Goal: Information Seeking & Learning: Learn about a topic

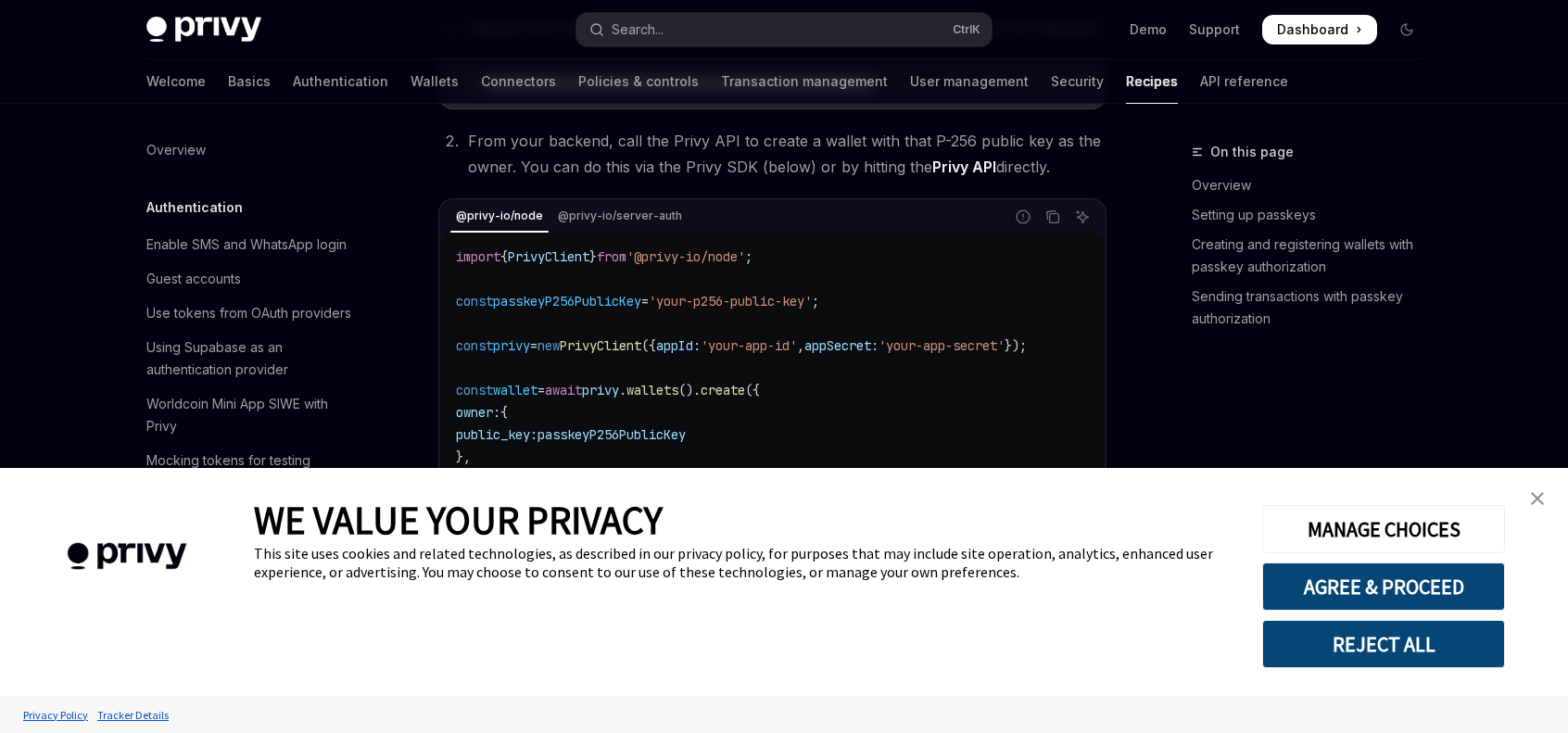
scroll to position [926, 0]
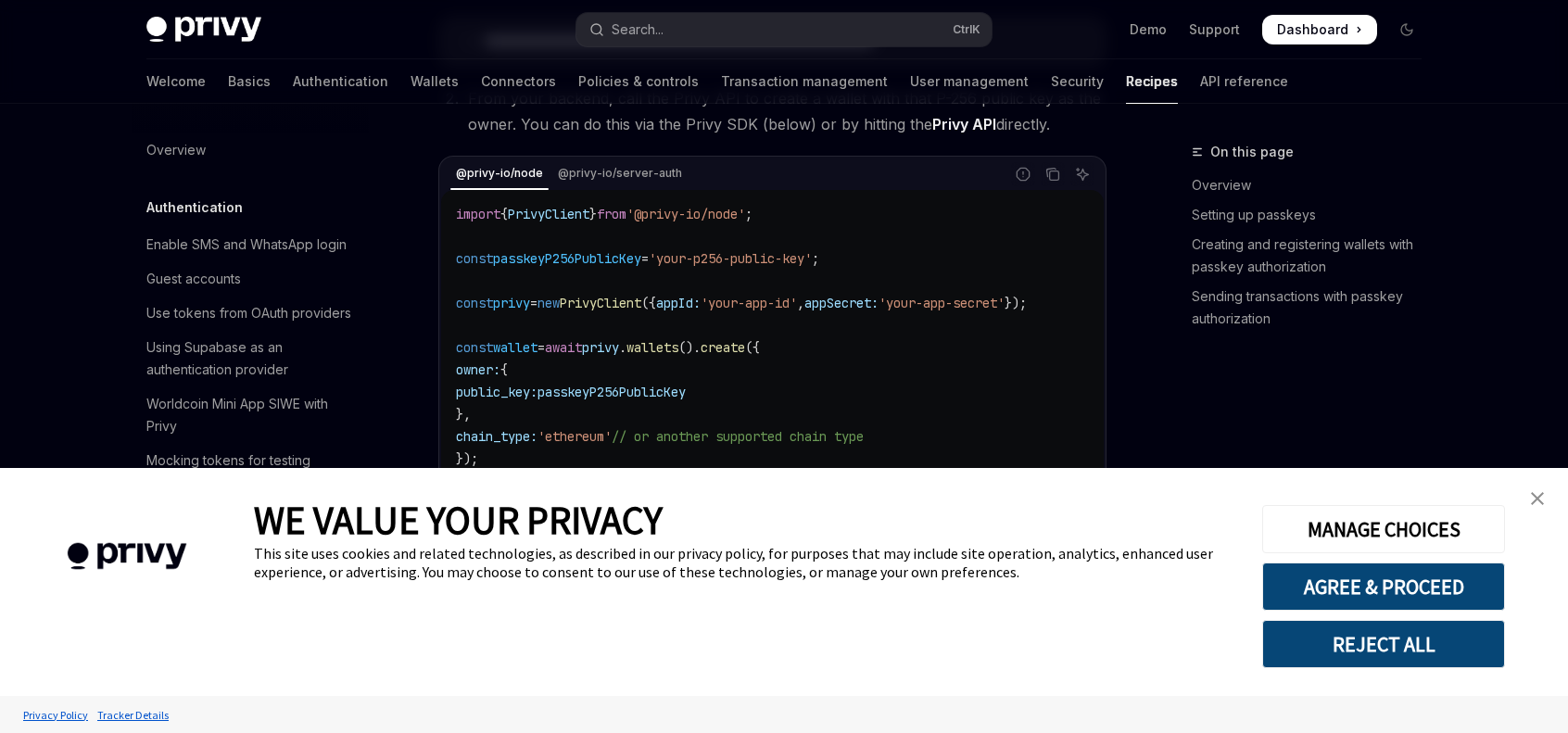
type textarea "*"
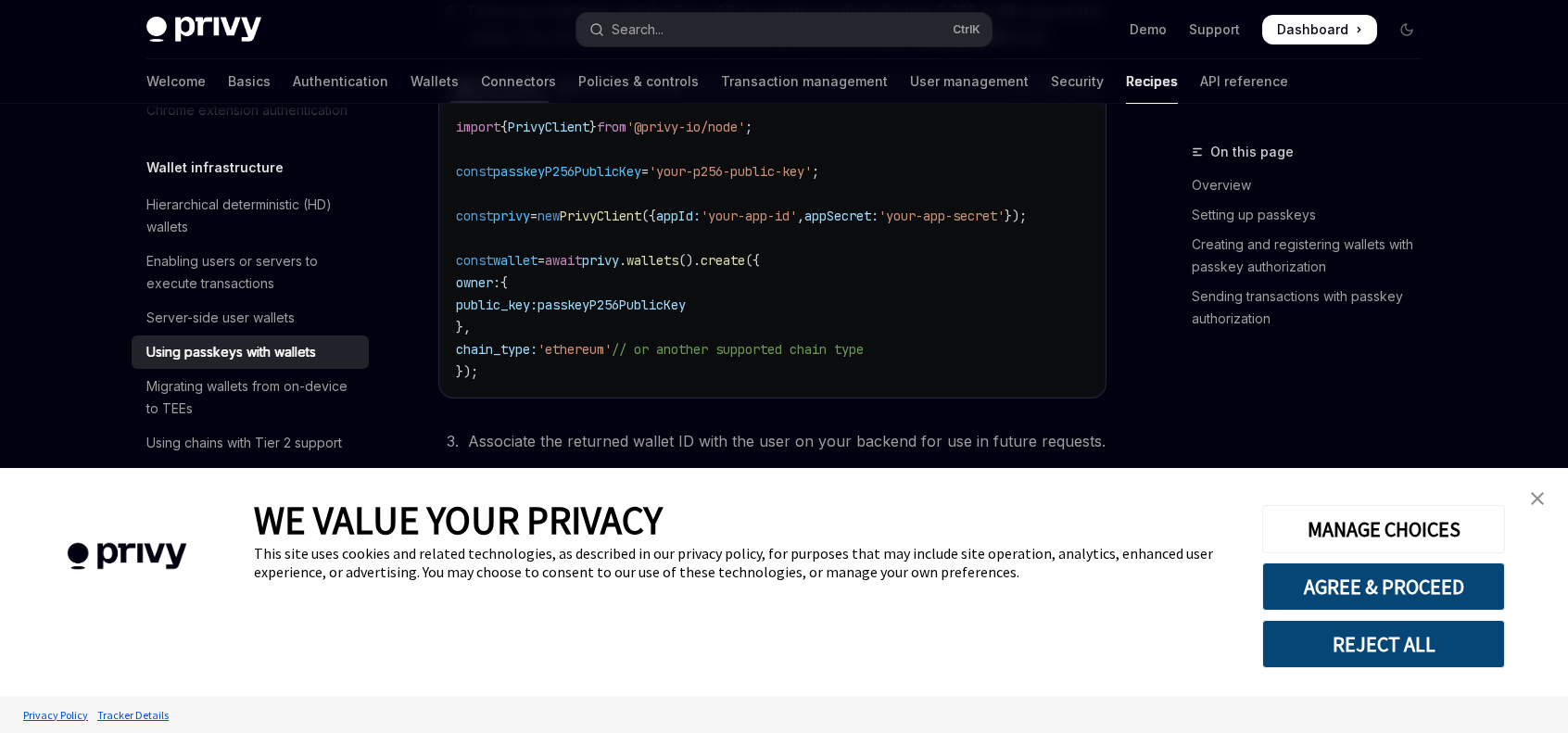
scroll to position [1019, 0]
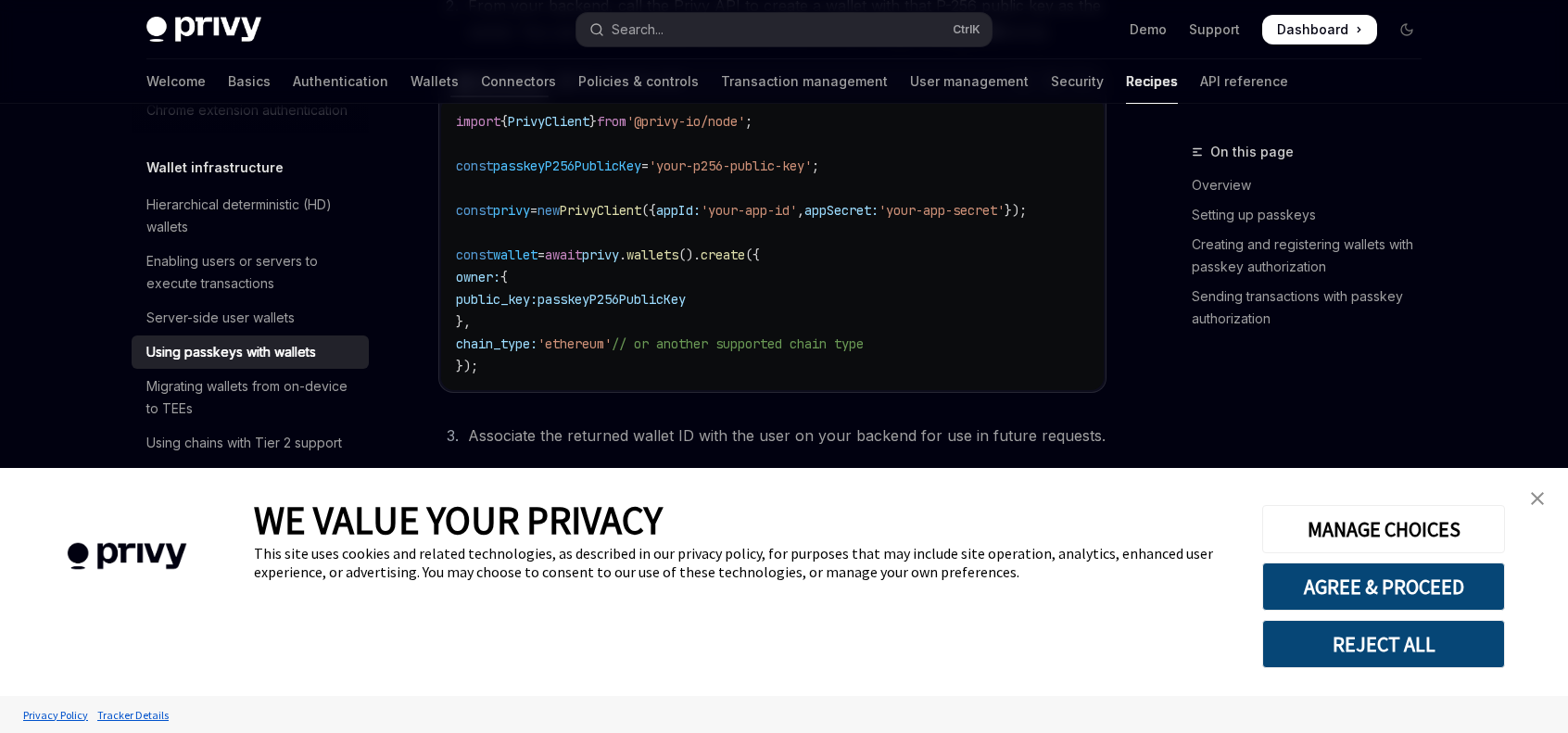
click at [1533, 501] on img "close banner" at bounding box center [1538, 499] width 13 height 13
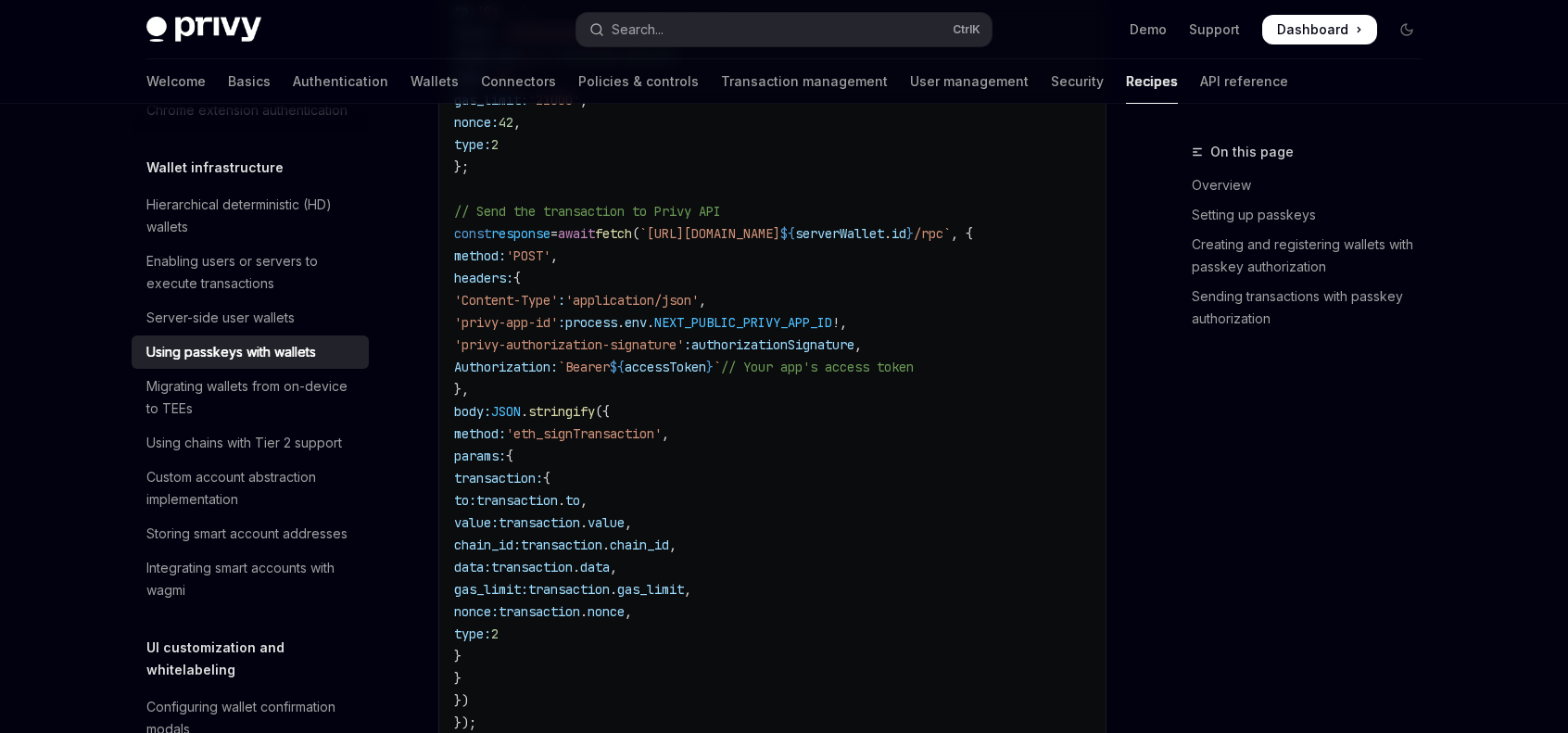
scroll to position [3805, 0]
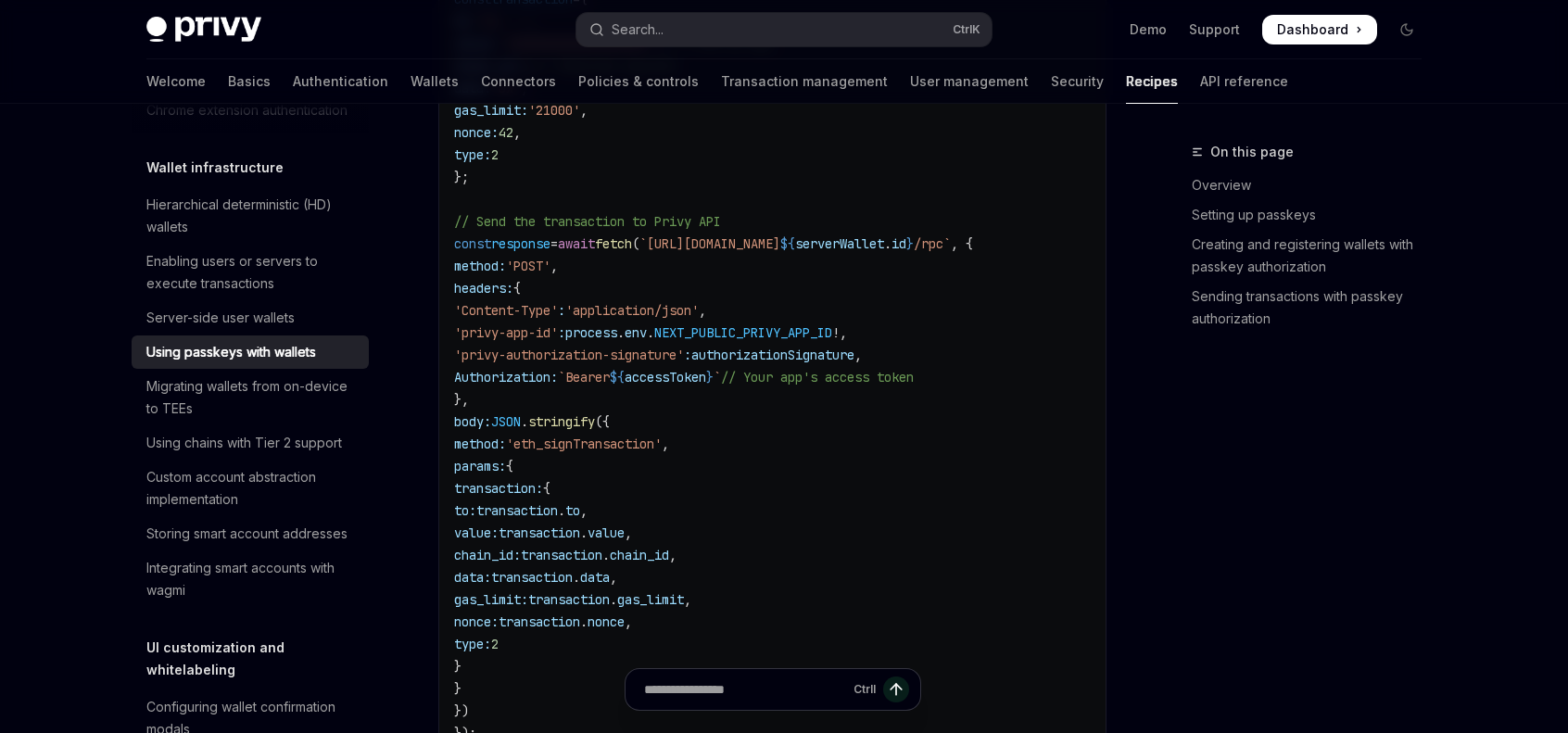
click at [774, 470] on code "import fetch from 'node-fetch' ; // or use global fetch const accessToken = 'yo…" at bounding box center [792, 343] width 675 height 934
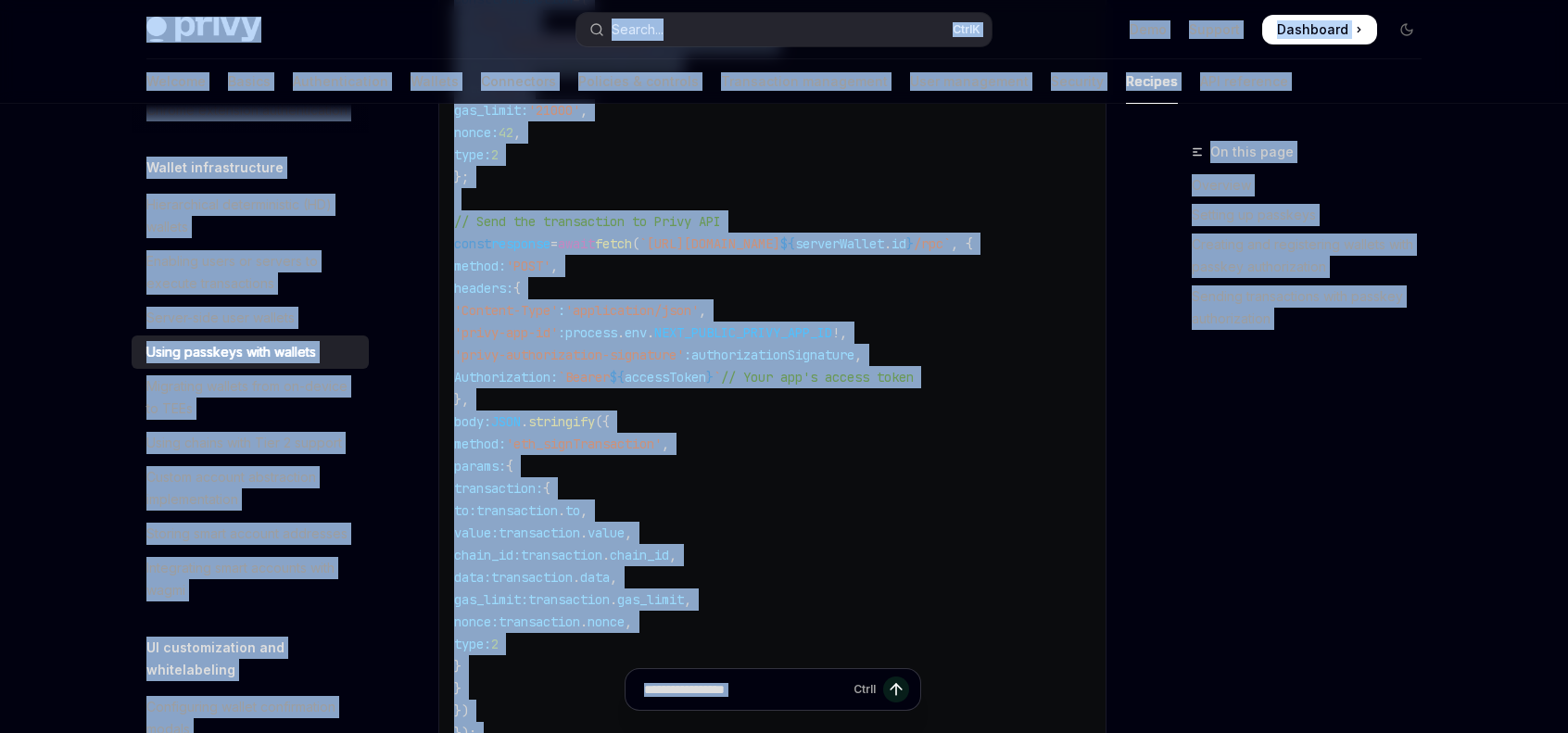
copy div "Skip to main content Privy Docs home page Search... Ctrl K Demo Support Dashboa…"
click at [593, 347] on span "'privy-authorization-signature'" at bounding box center [569, 355] width 229 height 16
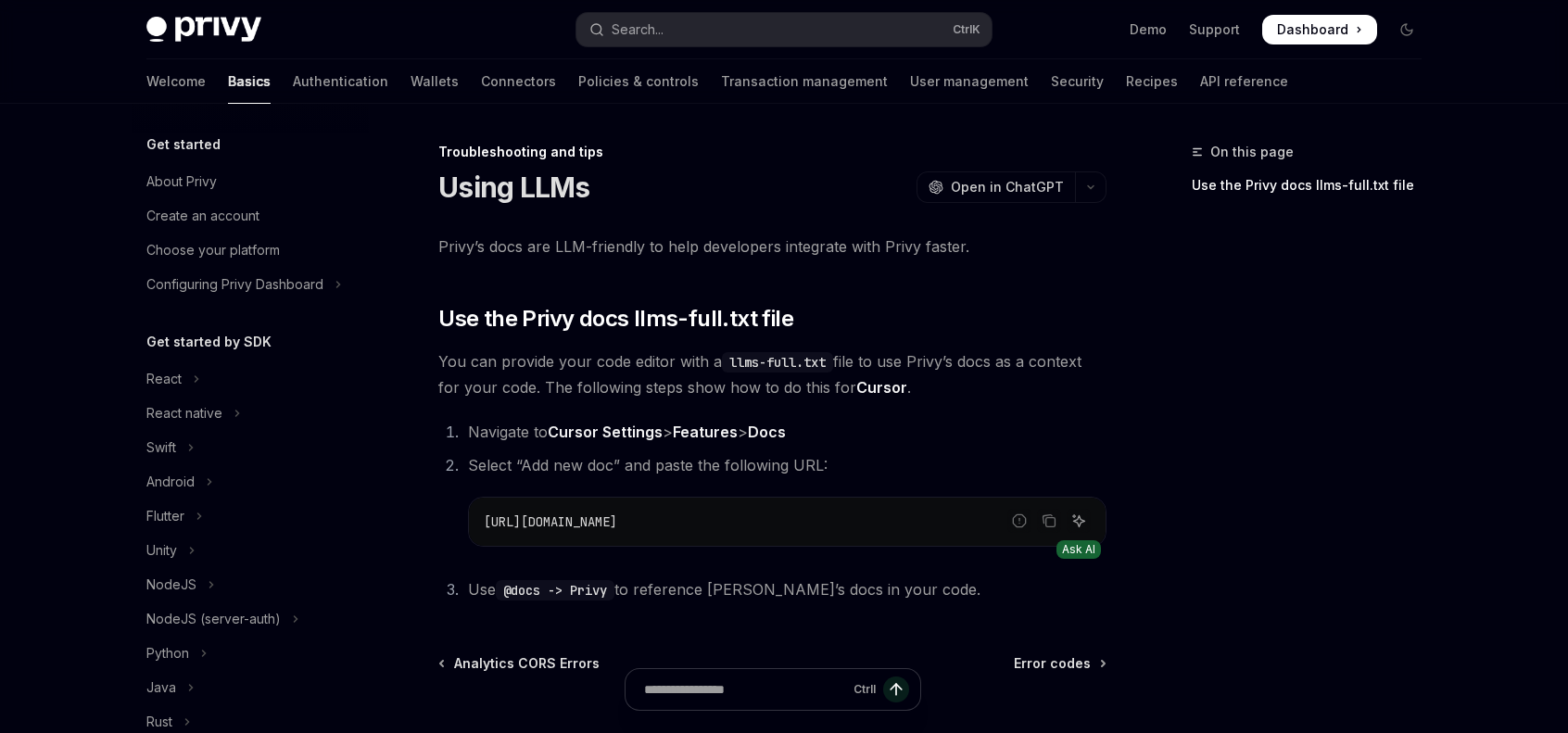
scroll to position [334, 0]
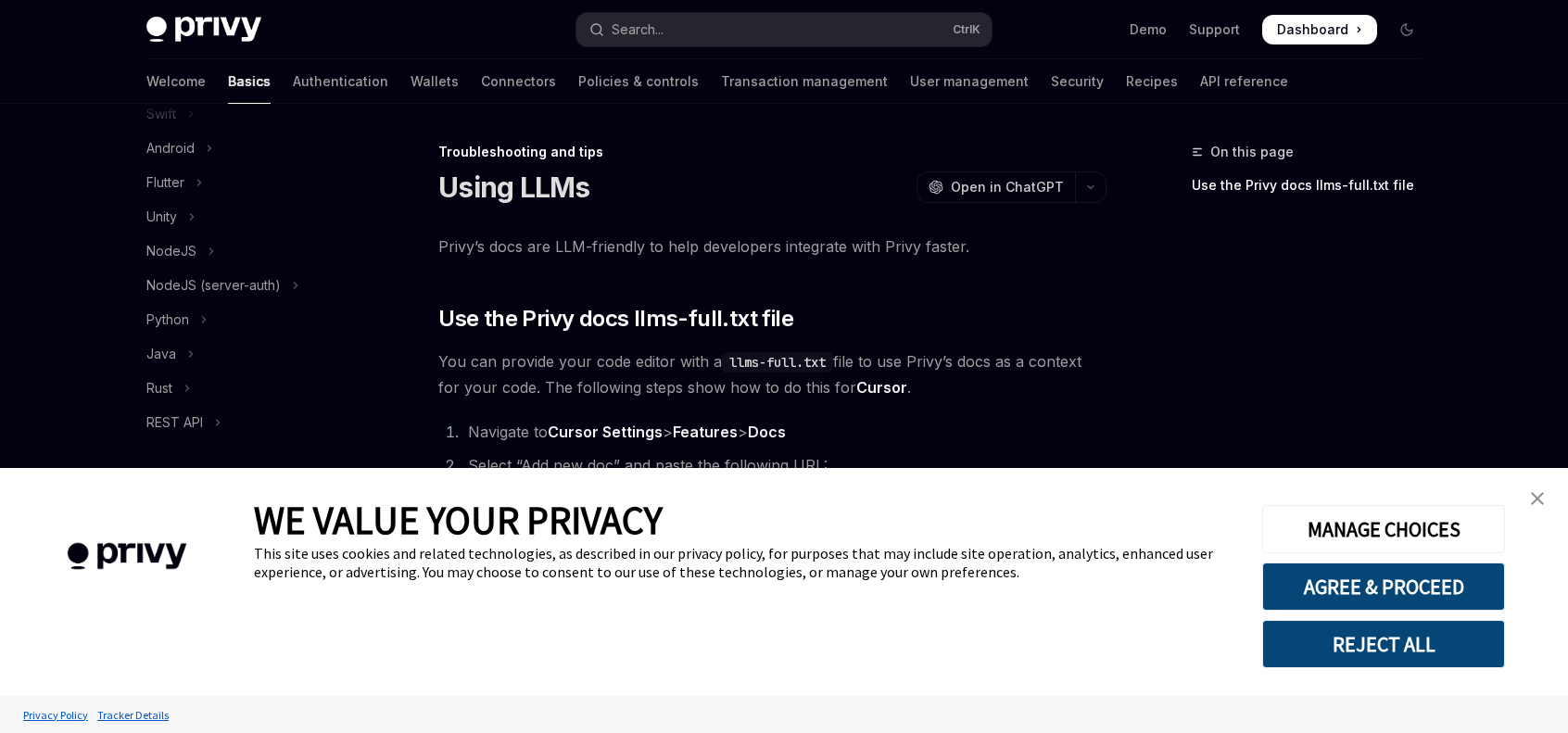
type textarea "*"
click at [1060, 520] on div "WE VALUE YOUR PRIVACY" at bounding box center [745, 520] width 981 height 48
click at [1536, 494] on link "close banner" at bounding box center [1537, 498] width 37 height 37
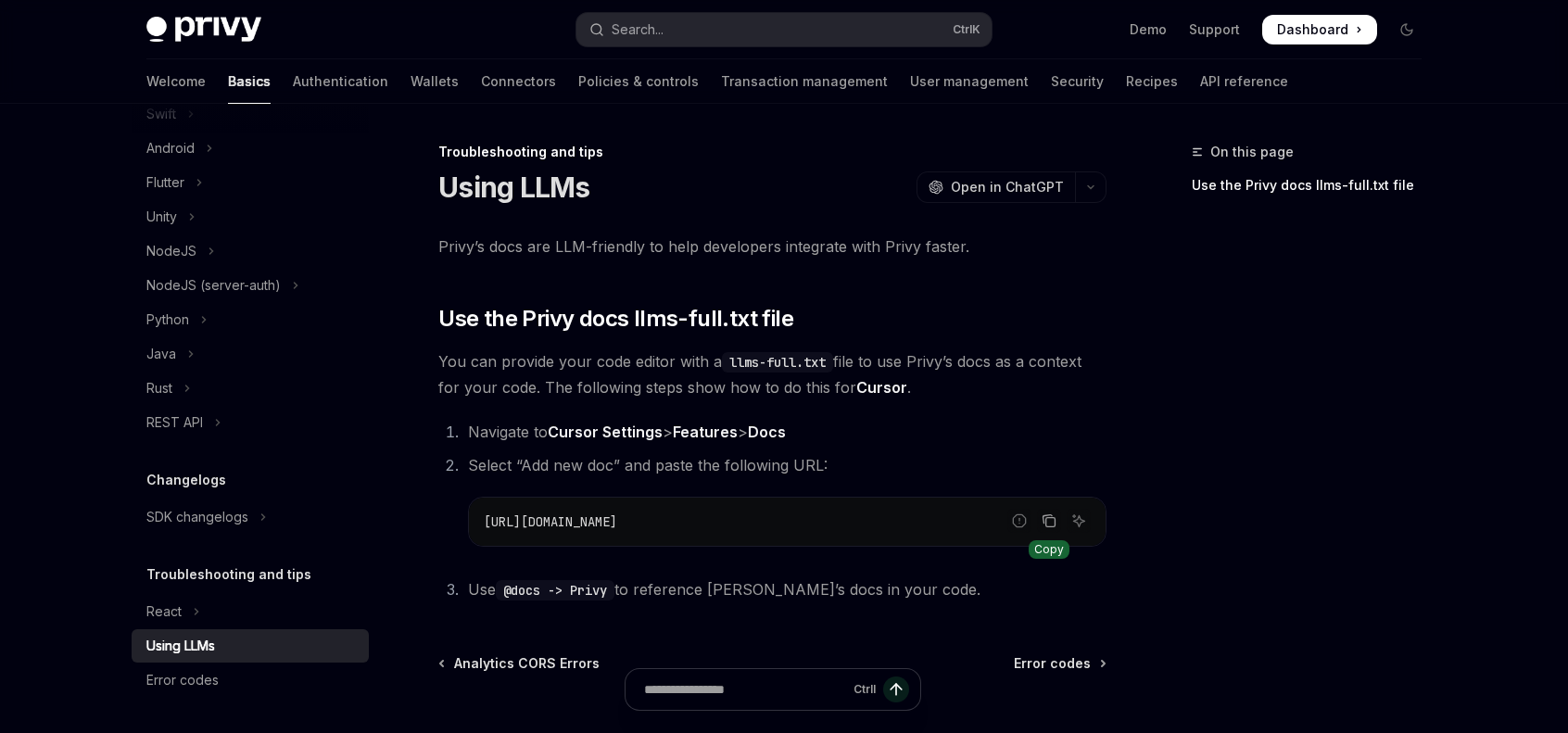
click at [1054, 529] on button "Copy the contents from the code block" at bounding box center [1049, 520] width 24 height 24
click at [771, 432] on strong "Docs" at bounding box center [767, 431] width 38 height 18
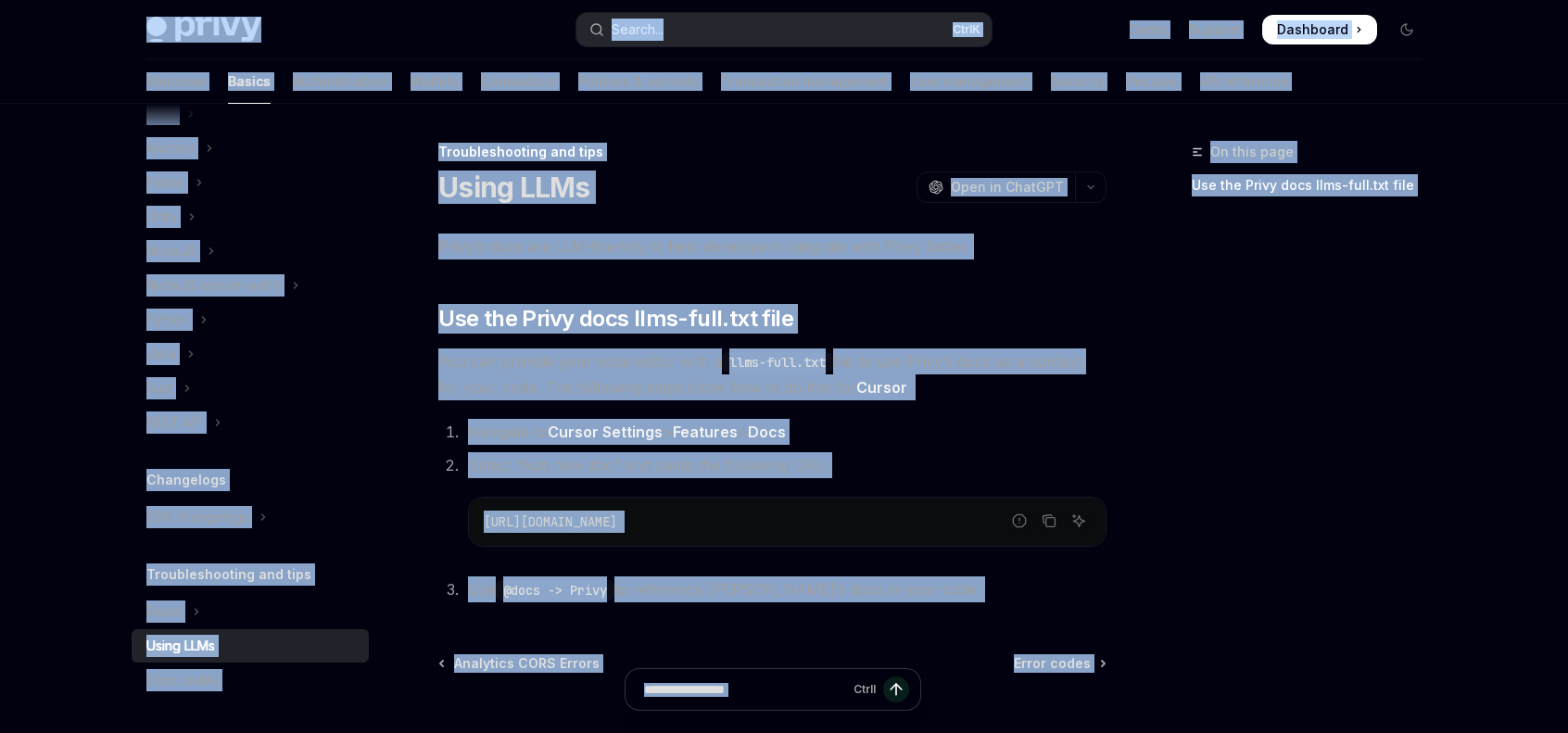
click at [735, 383] on span "You can provide your code editor with a llms-full.txt file to use Privy’s docs …" at bounding box center [773, 375] width 668 height 52
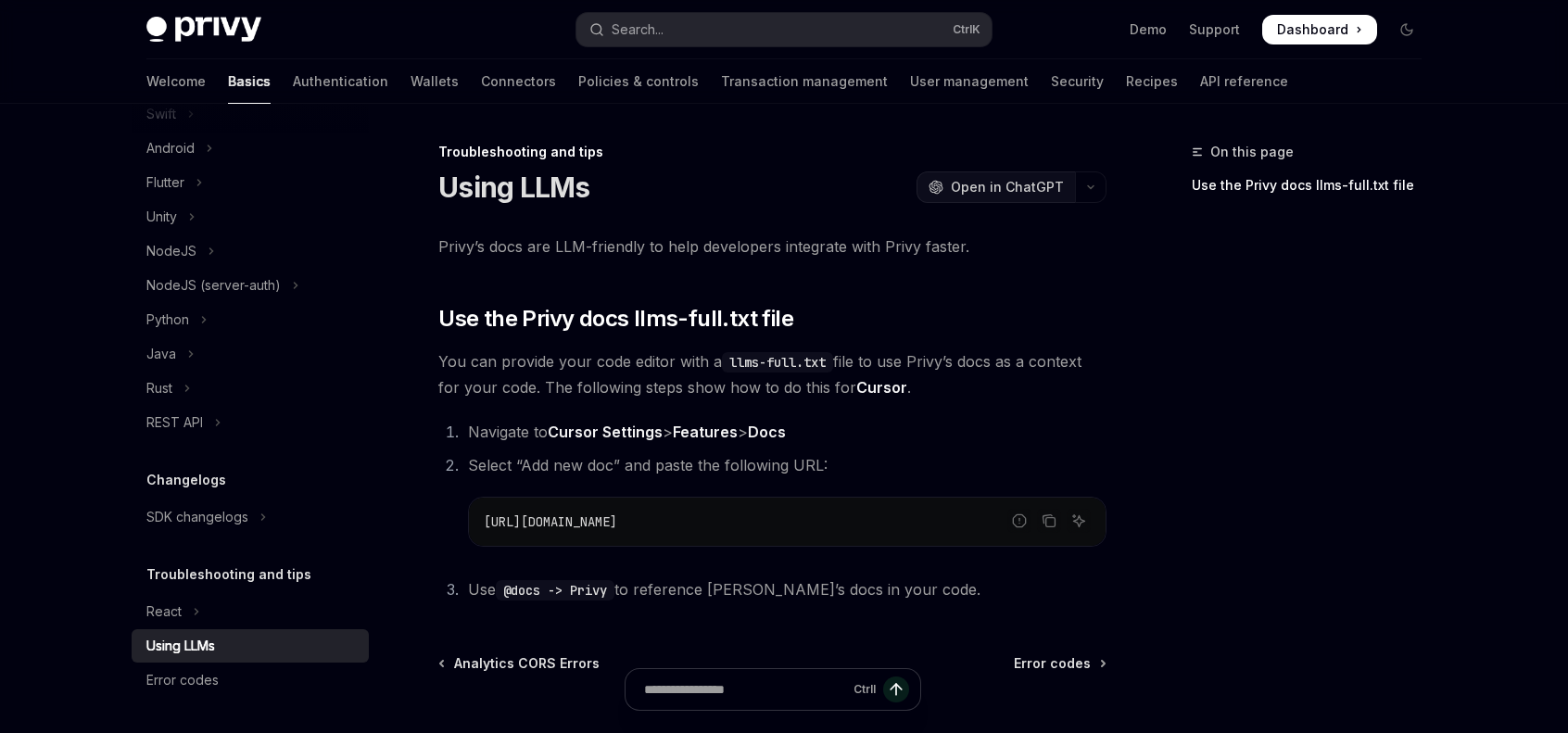
click at [991, 189] on span "Open in ChatGPT" at bounding box center [1008, 186] width 113 height 18
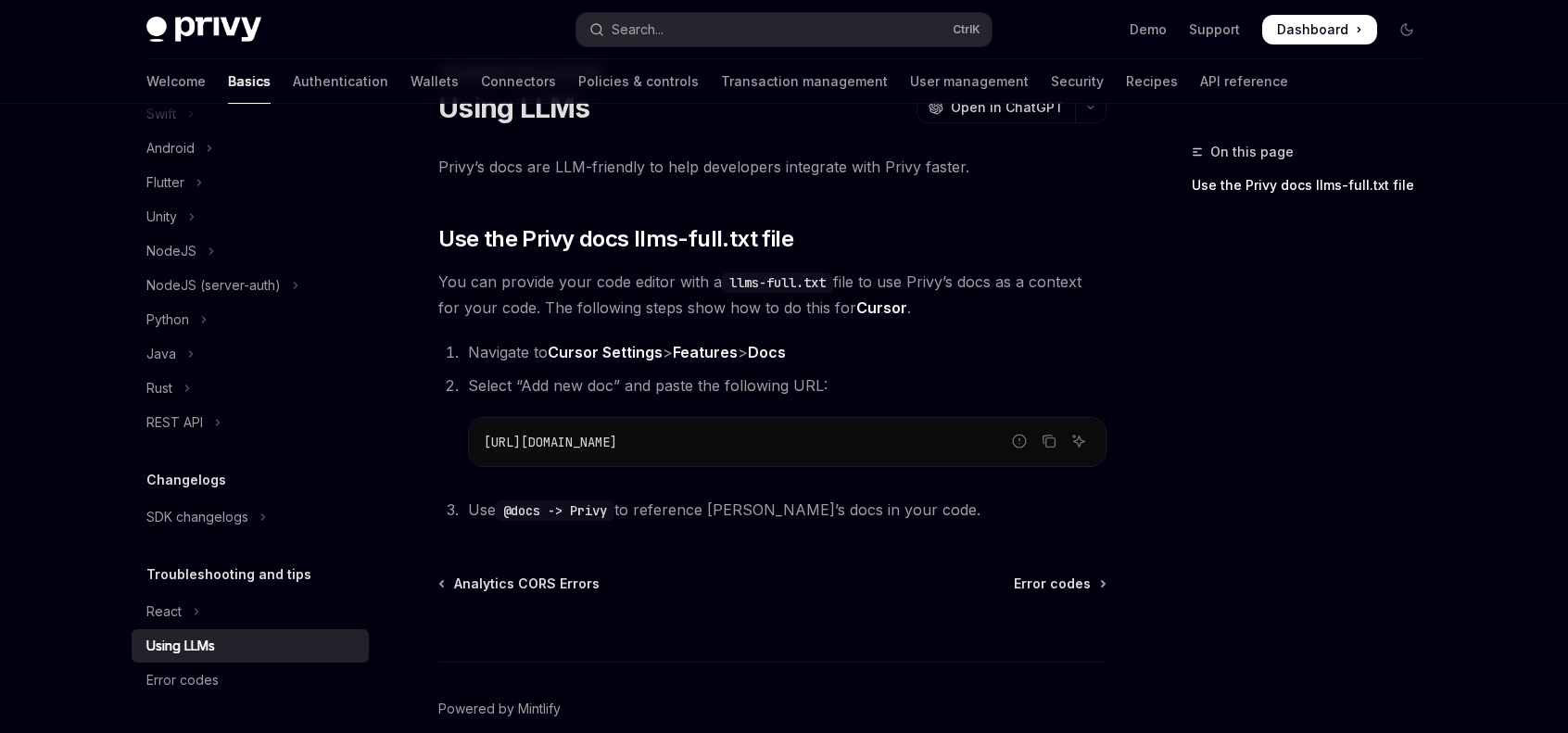
scroll to position [93, 0]
